Goal: Information Seeking & Learning: Learn about a topic

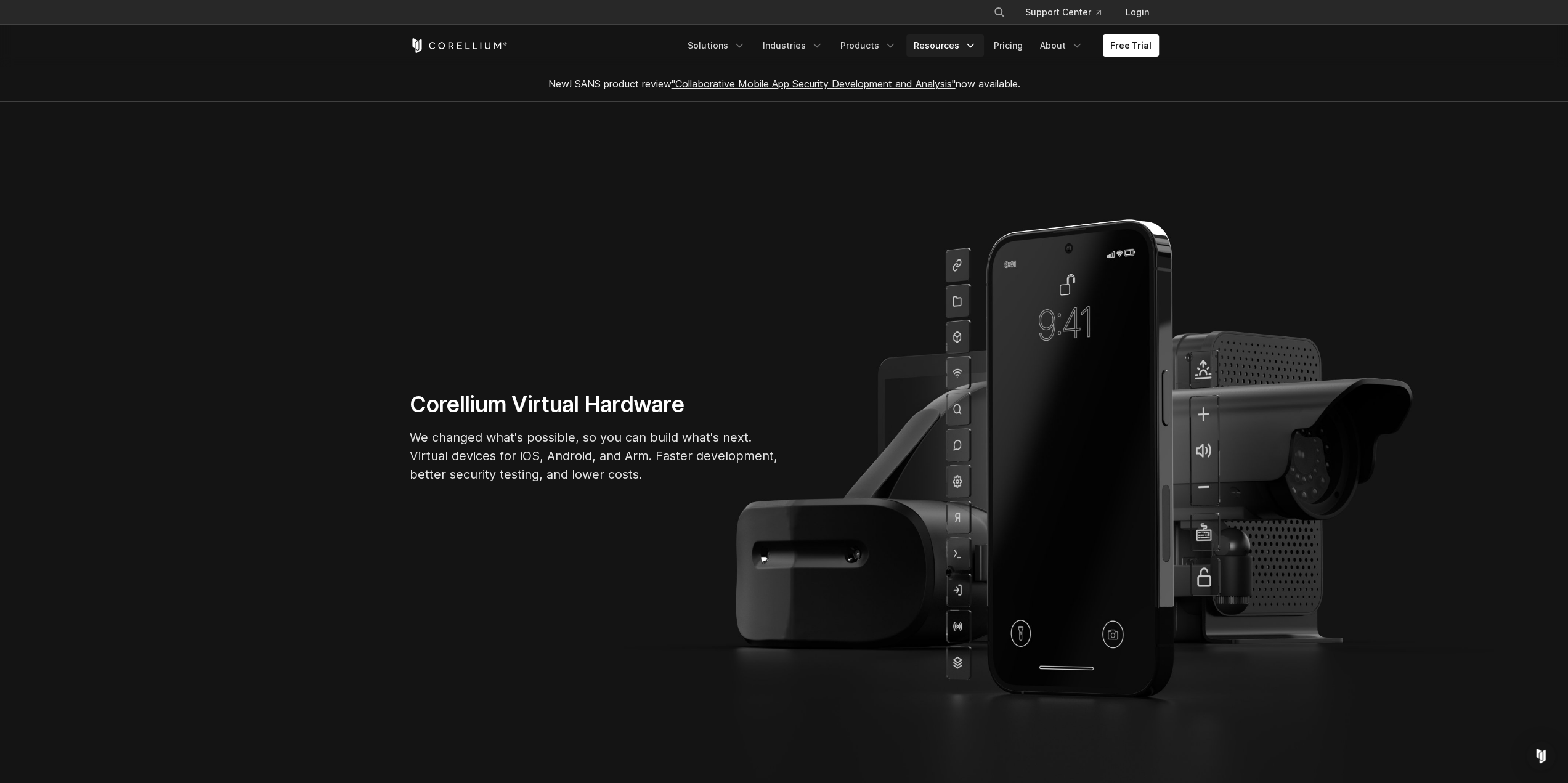
click at [950, 48] on link "Resources" at bounding box center [945, 46] width 78 height 22
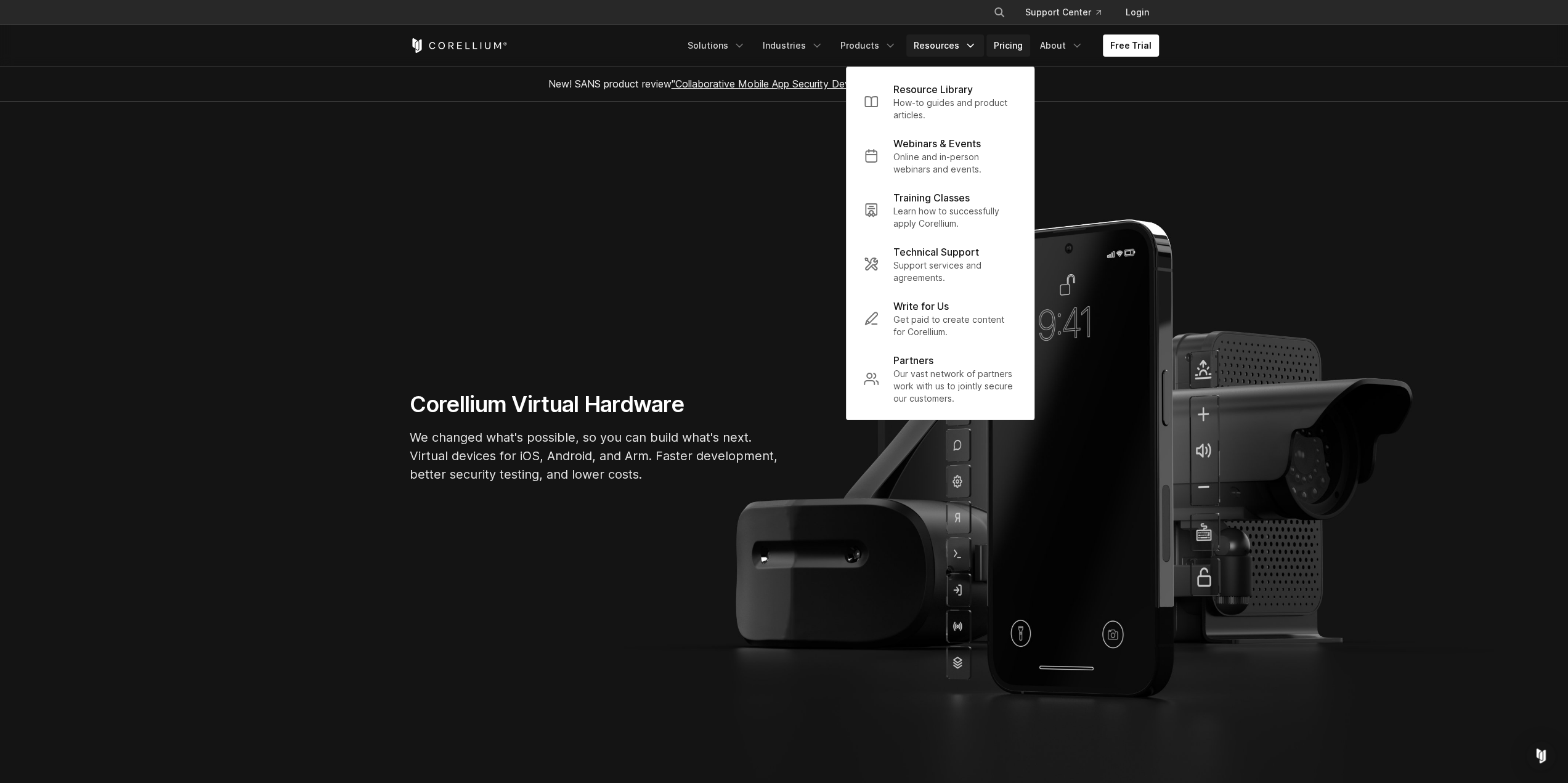
click at [1013, 43] on link "Pricing" at bounding box center [1008, 46] width 43 height 22
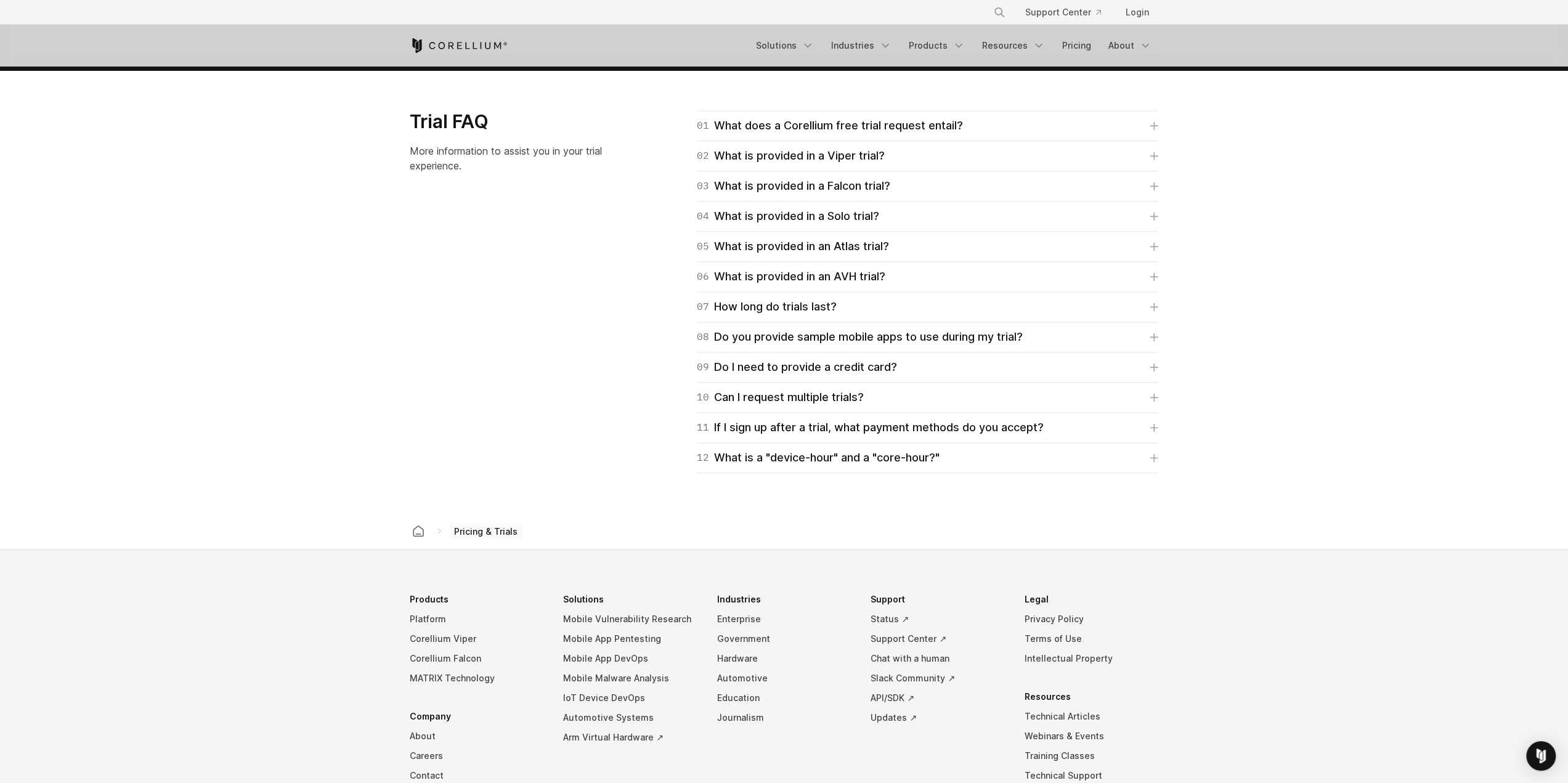
scroll to position [1745, 0]
click at [1155, 453] on icon at bounding box center [1154, 457] width 9 height 9
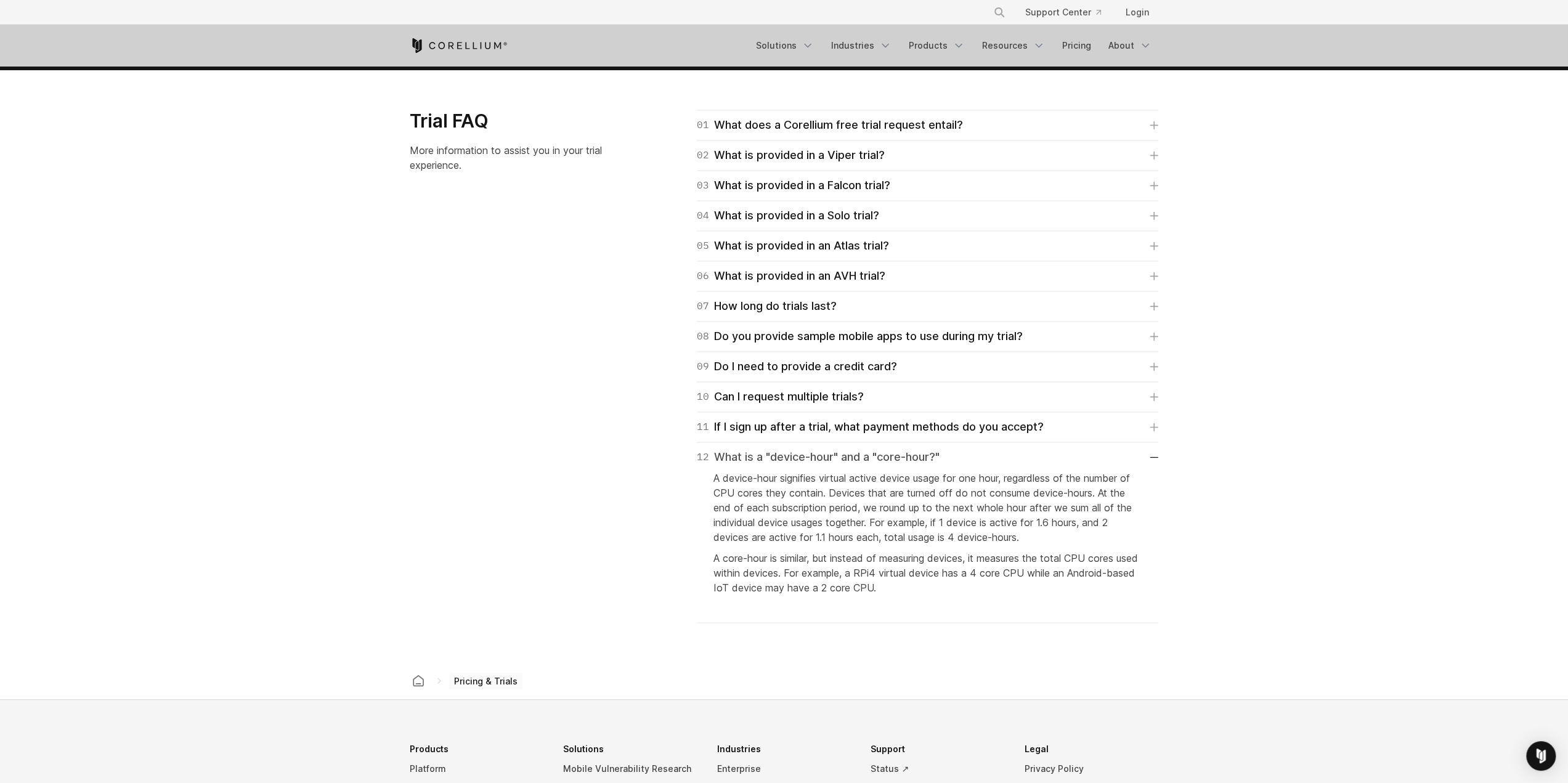
click at [1155, 453] on link "12 What is a "device-hour" and a "core-hour?"" at bounding box center [927, 457] width 462 height 17
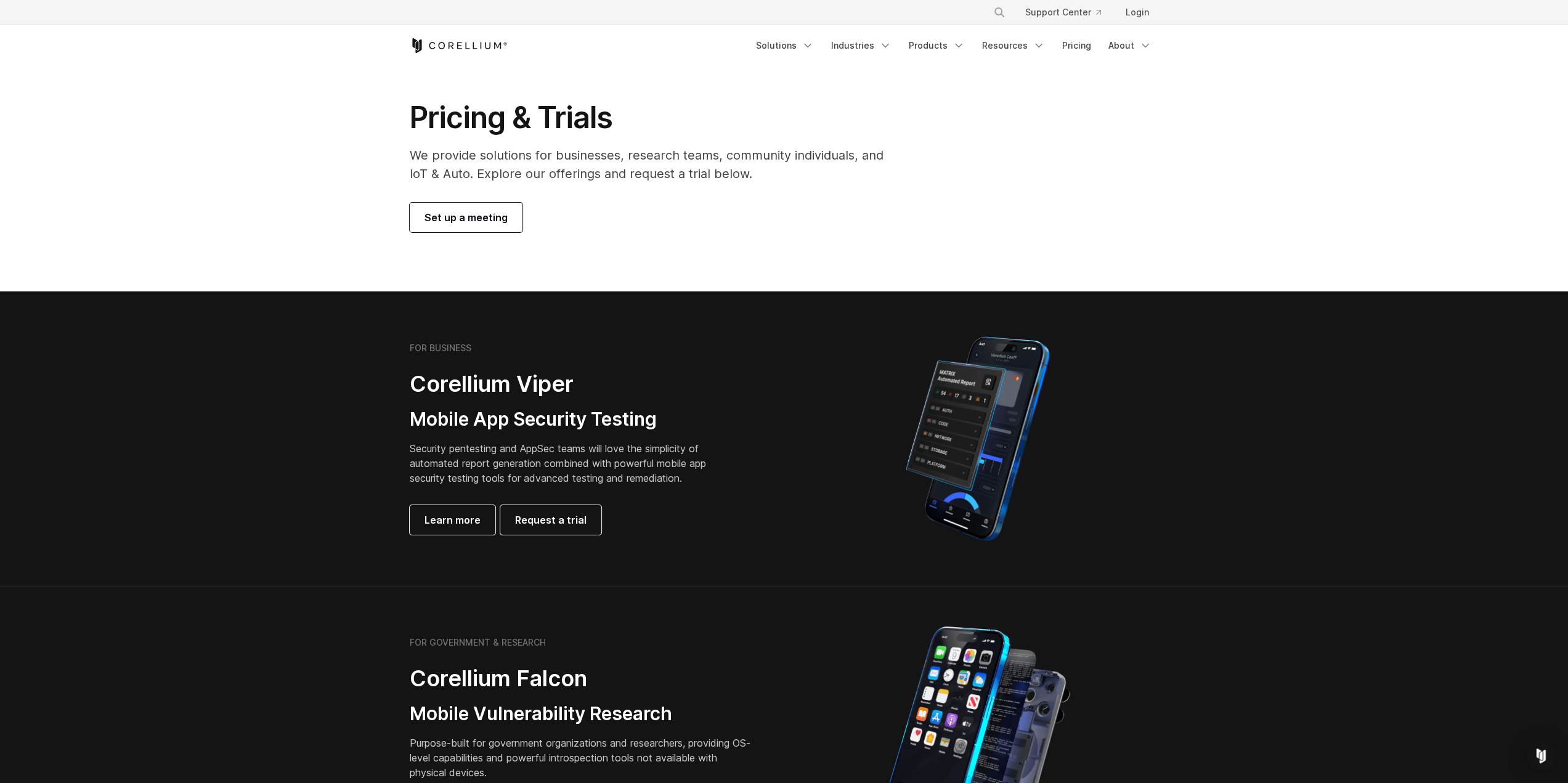
scroll to position [0, 0]
